Goal: Task Accomplishment & Management: Complete application form

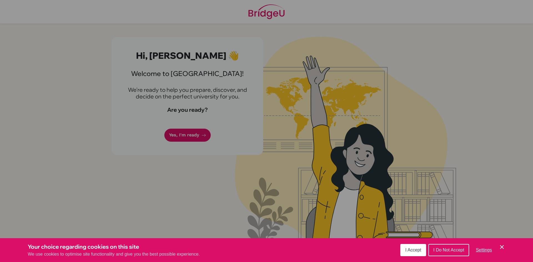
click at [416, 251] on span "I Accept" at bounding box center [413, 250] width 16 height 5
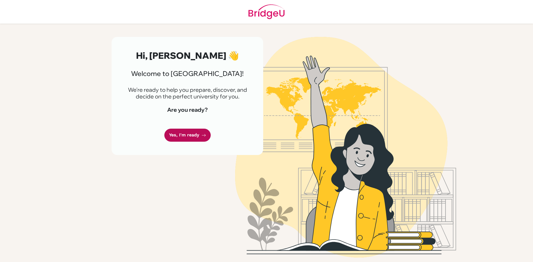
click at [171, 137] on link "Yes, I'm ready" at bounding box center [187, 135] width 46 height 13
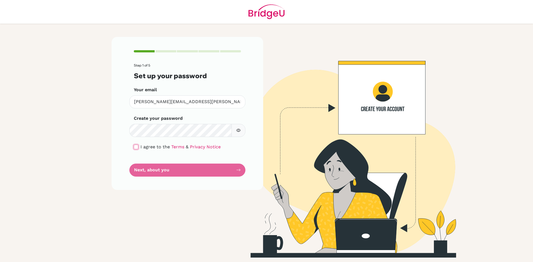
click at [135, 145] on input "checkbox" at bounding box center [136, 147] width 4 height 4
checkbox input "true"
click at [241, 129] on button "button" at bounding box center [238, 130] width 14 height 13
click at [161, 170] on button "Next, about you" at bounding box center [187, 170] width 116 height 13
